Goal: Navigation & Orientation: Go to known website

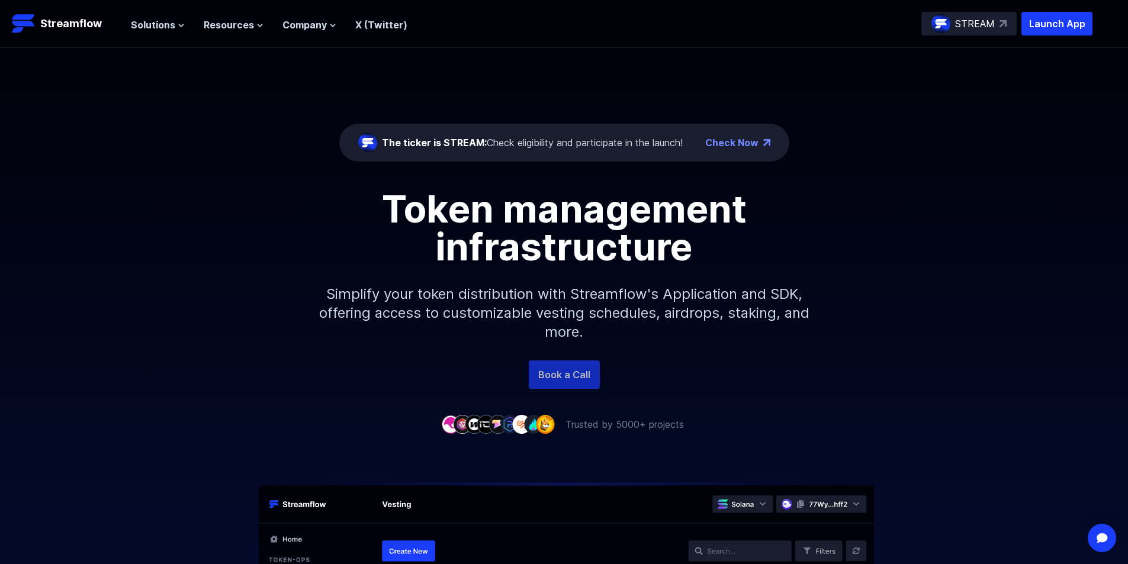
click at [570, 372] on link "Book a Call" at bounding box center [564, 375] width 71 height 28
click at [47, 18] on p "Streamflow" at bounding box center [71, 23] width 62 height 17
click at [592, 371] on link "Book a Call" at bounding box center [564, 375] width 71 height 28
click at [1075, 30] on p "Launch App" at bounding box center [1056, 24] width 71 height 24
click at [87, 19] on p "Streamflow" at bounding box center [71, 23] width 62 height 17
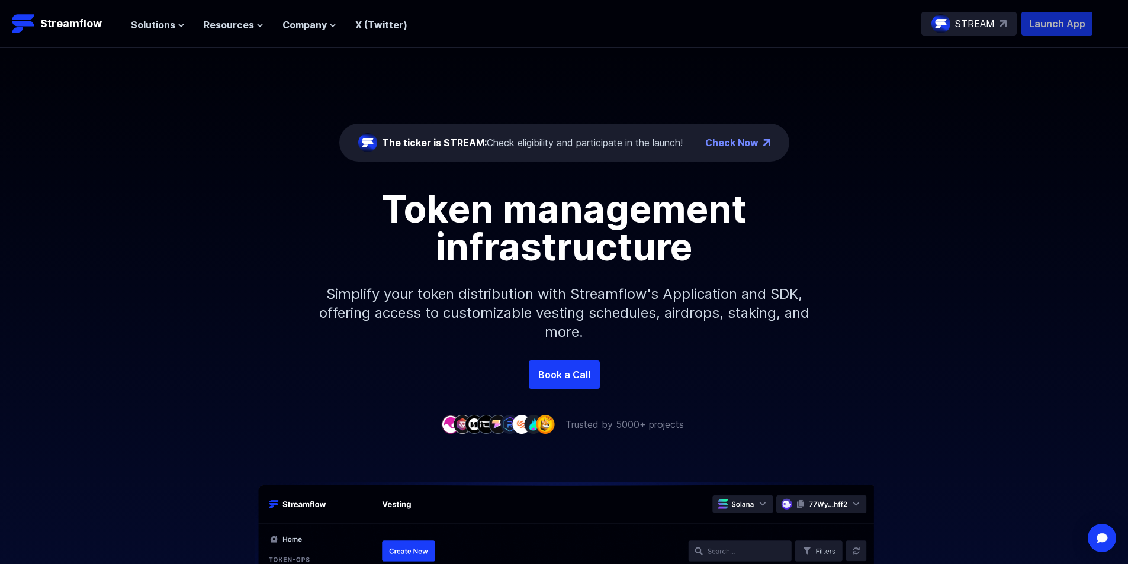
click at [1060, 22] on p "Launch App" at bounding box center [1056, 24] width 71 height 24
